Goal: Information Seeking & Learning: Learn about a topic

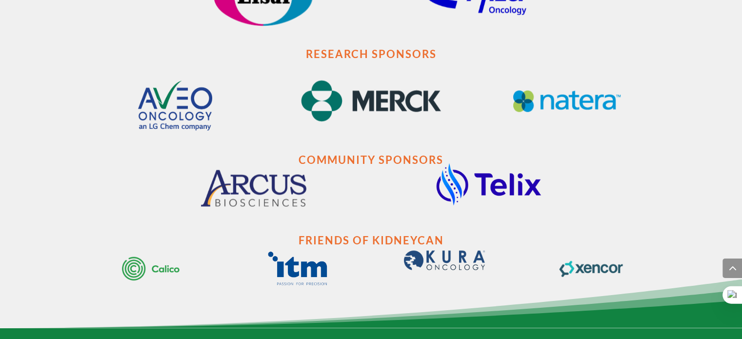
scroll to position [1772, 0]
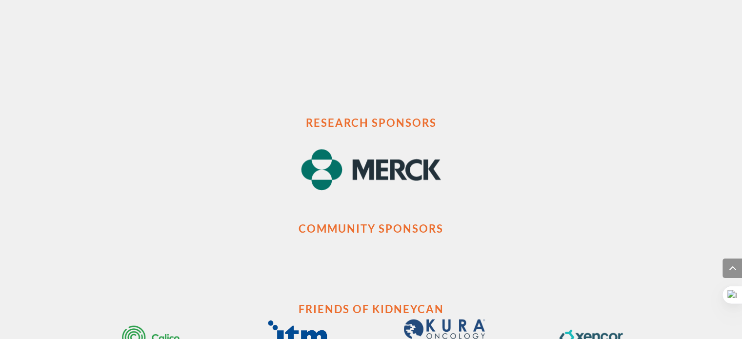
scroll to position [1772, 0]
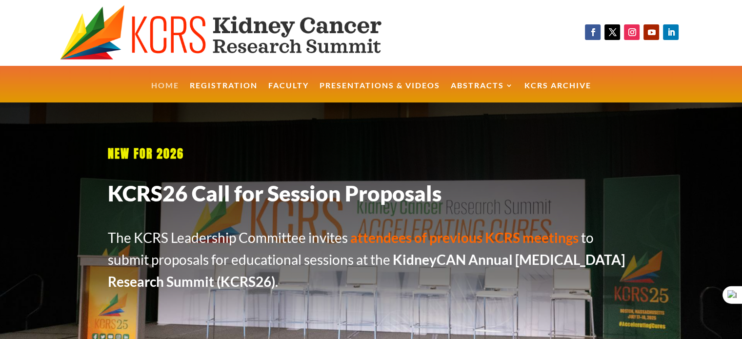
click at [169, 88] on link "Home" at bounding box center [165, 92] width 28 height 21
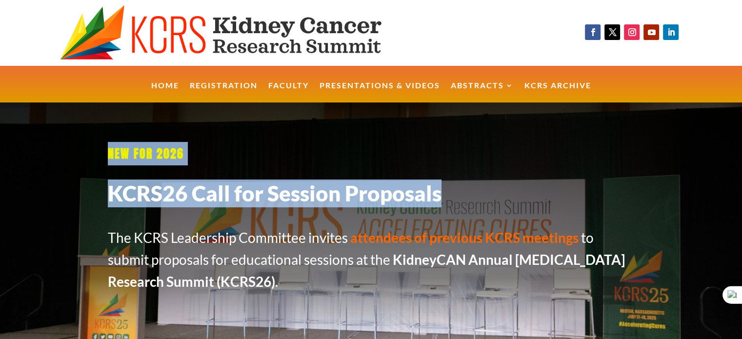
drag, startPoint x: 89, startPoint y: 193, endPoint x: 439, endPoint y: 188, distance: 349.9
click at [439, 188] on div "NEW FOR 2026 KCRS26 Call for Session Proposals The KCRS Leadership Committee in…" at bounding box center [371, 228] width 742 height 252
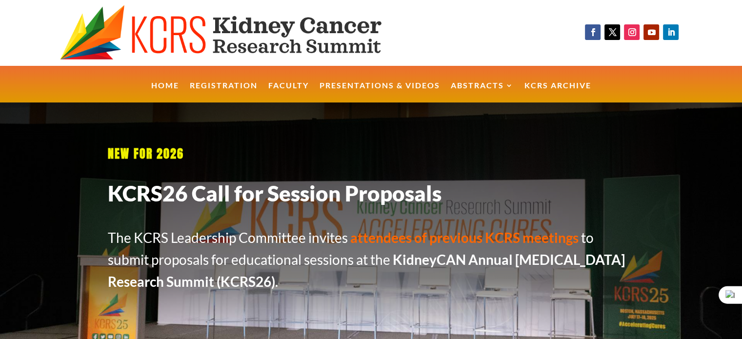
click at [244, 294] on div "NEW FOR 2026 KCRS26 Call for Session Proposals The KCRS Leadership Committee in…" at bounding box center [371, 217] width 527 height 177
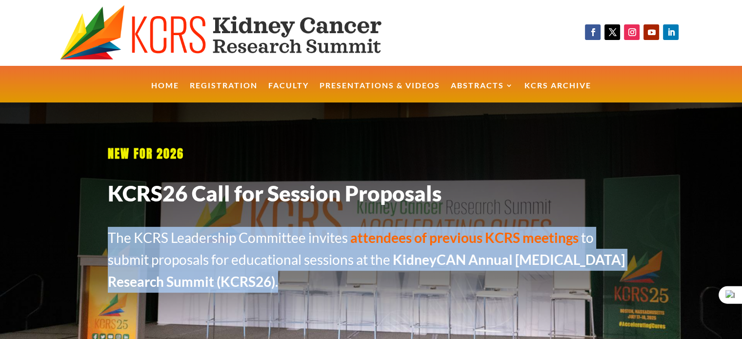
click at [244, 294] on div "NEW FOR 2026 KCRS26 Call for Session Proposals The KCRS Leadership Committee in…" at bounding box center [371, 217] width 527 height 177
click at [246, 292] on p "The KCRS Leadership Committee invites attendees of previous KCRS meetings to su…" at bounding box center [371, 259] width 527 height 65
click at [375, 277] on p "The KCRS Leadership Committee invites attendees of previous KCRS meetings to su…" at bounding box center [371, 259] width 527 height 65
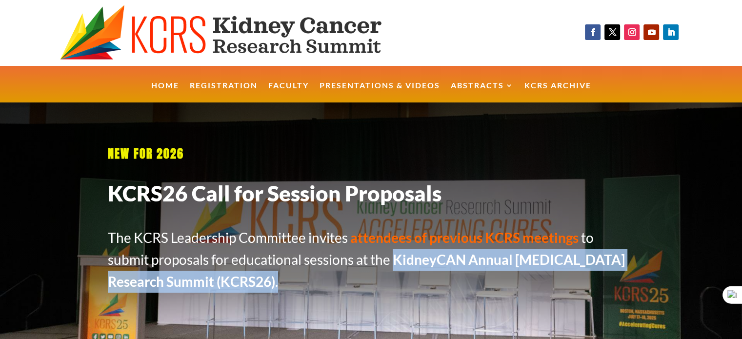
drag, startPoint x: 397, startPoint y: 256, endPoint x: 285, endPoint y: 285, distance: 115.9
click at [285, 285] on p "The KCRS Leadership Committee invites attendees of previous KCRS meetings to su…" at bounding box center [371, 259] width 527 height 65
copy p "KidneyCAN Annual Kidney Cancer Research Summit (KCRS26) ."
